Goal: Information Seeking & Learning: Learn about a topic

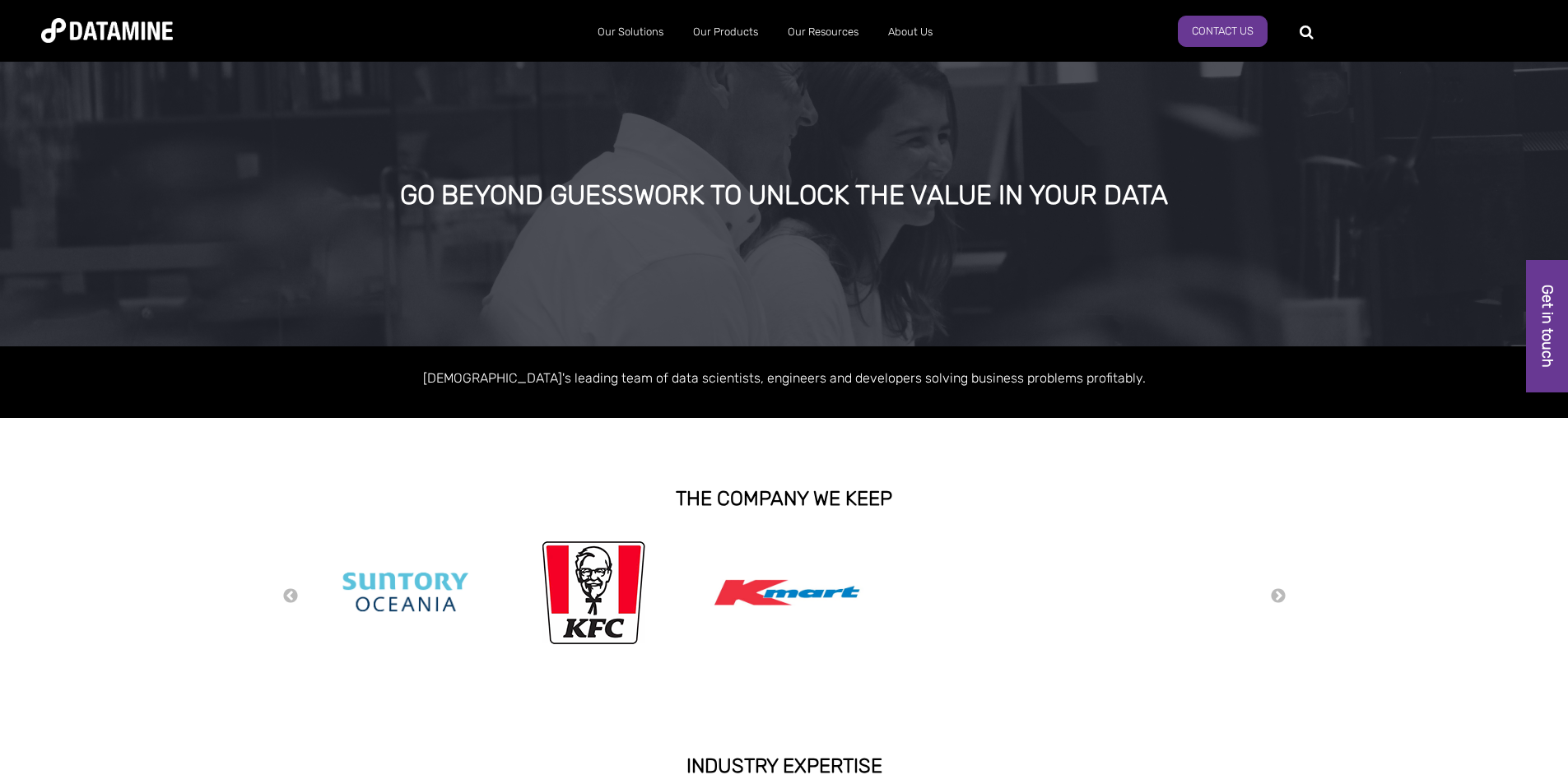
click at [955, 101] on div "GO BEYOND GUESSWORK TO UNLOCK THE VALUE IN YOUR DATA" at bounding box center [784, 202] width 1568 height 289
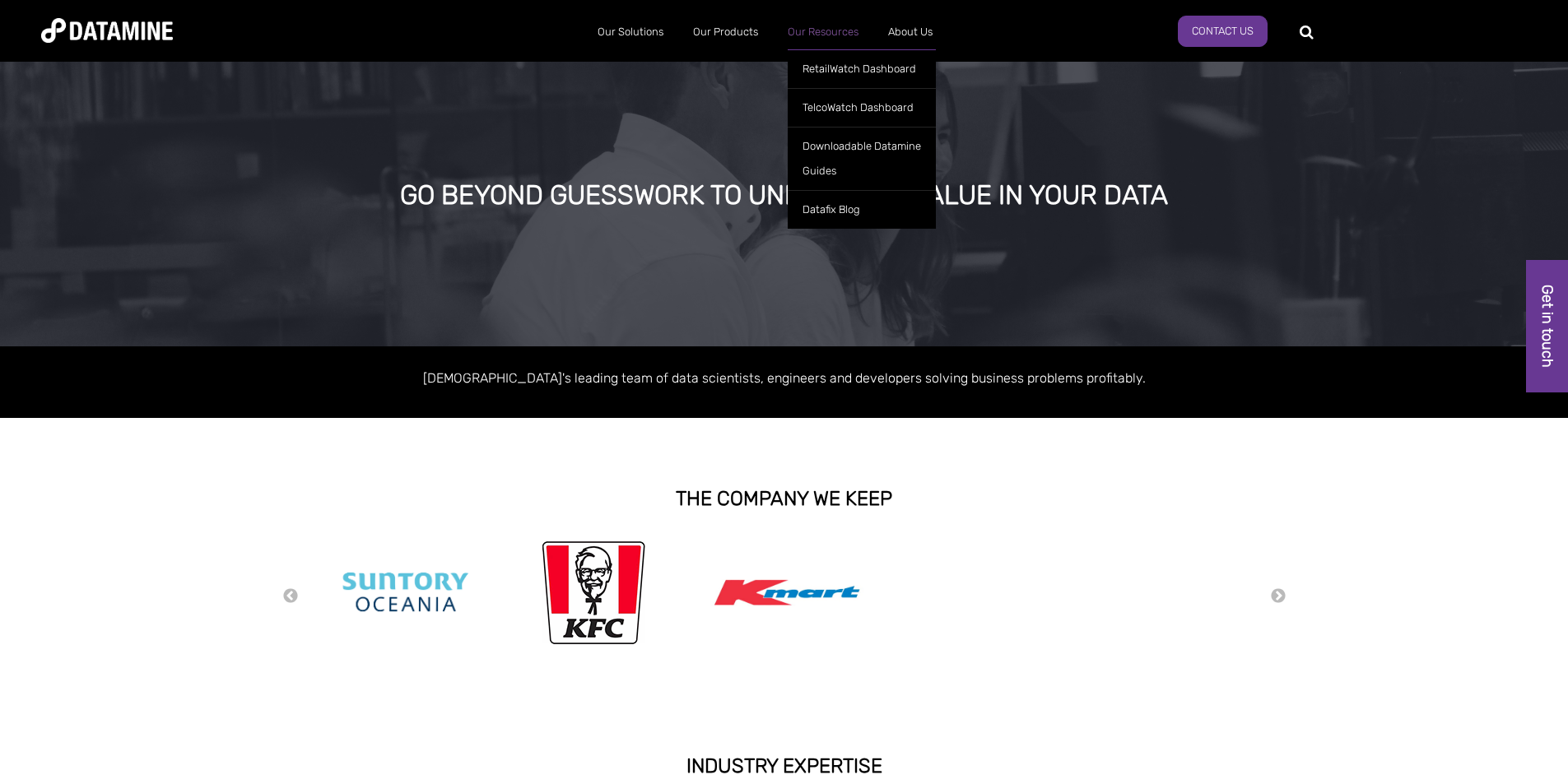
click at [820, 28] on link "Our Resources" at bounding box center [823, 31] width 101 height 43
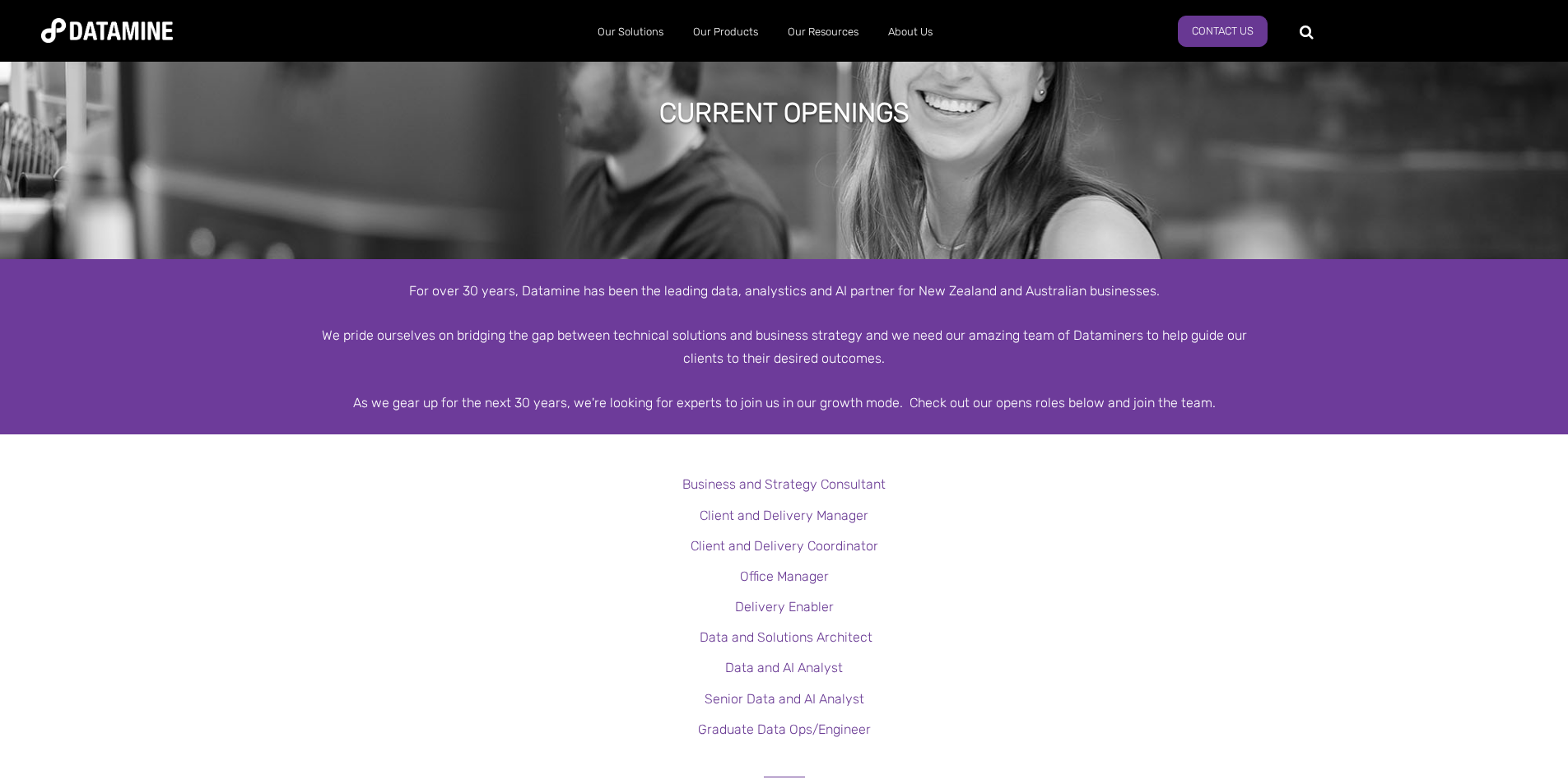
scroll to position [164, 0]
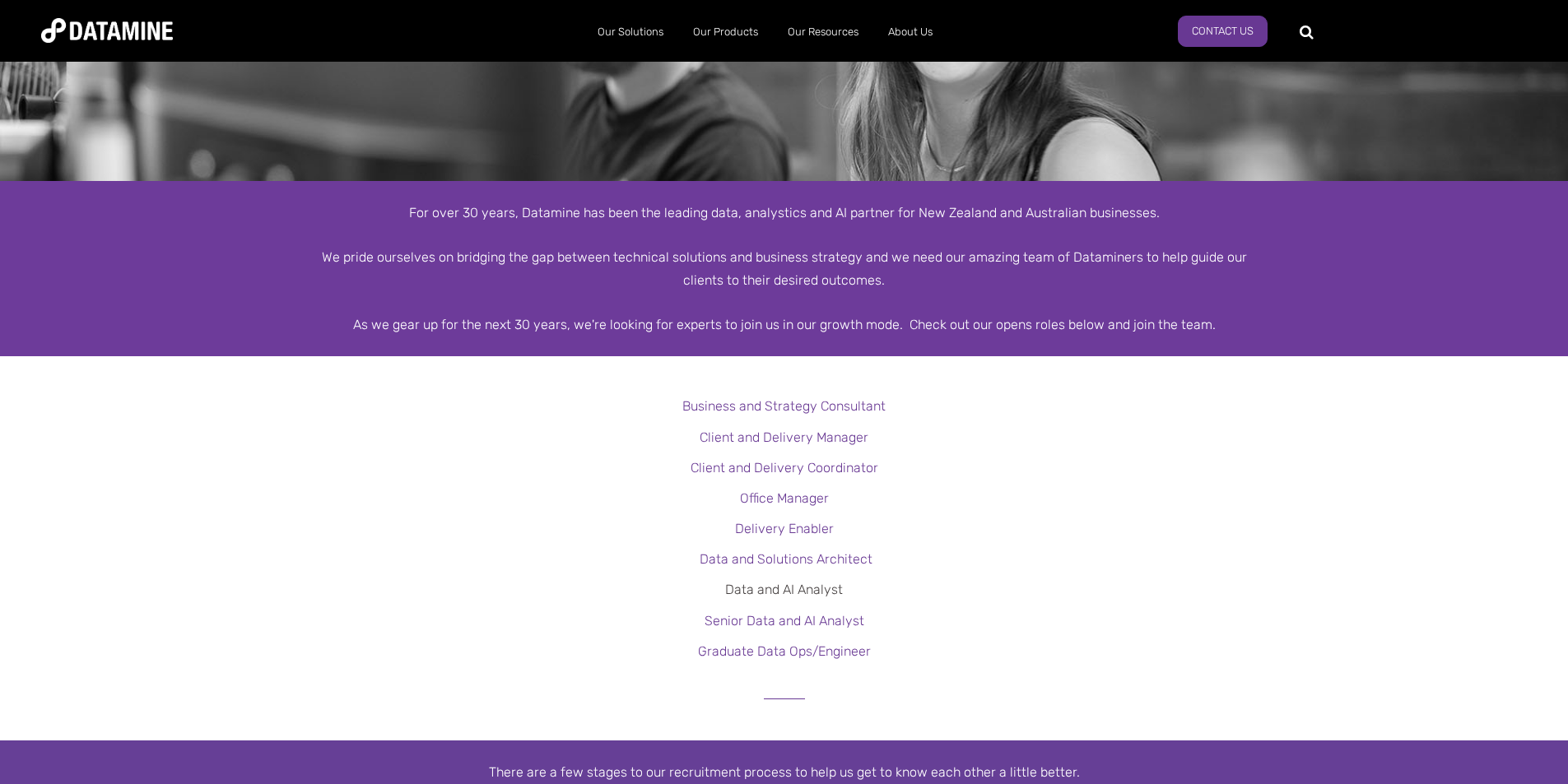
click at [801, 593] on link "Data and AI Analyst" at bounding box center [784, 589] width 118 height 15
click at [767, 654] on link "Graduate Data Ops/Engineer" at bounding box center [784, 651] width 173 height 15
